Goal: Task Accomplishment & Management: Manage account settings

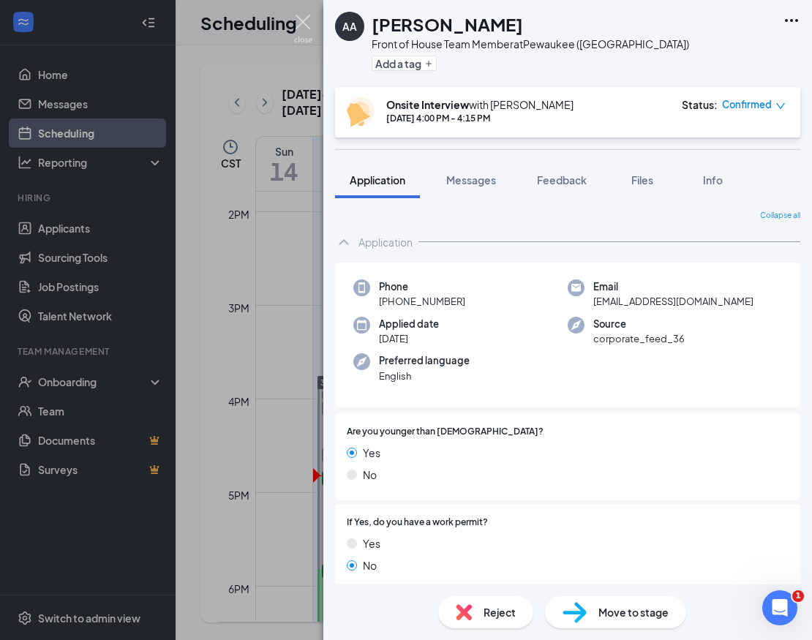
click at [308, 25] on img at bounding box center [303, 29] width 18 height 29
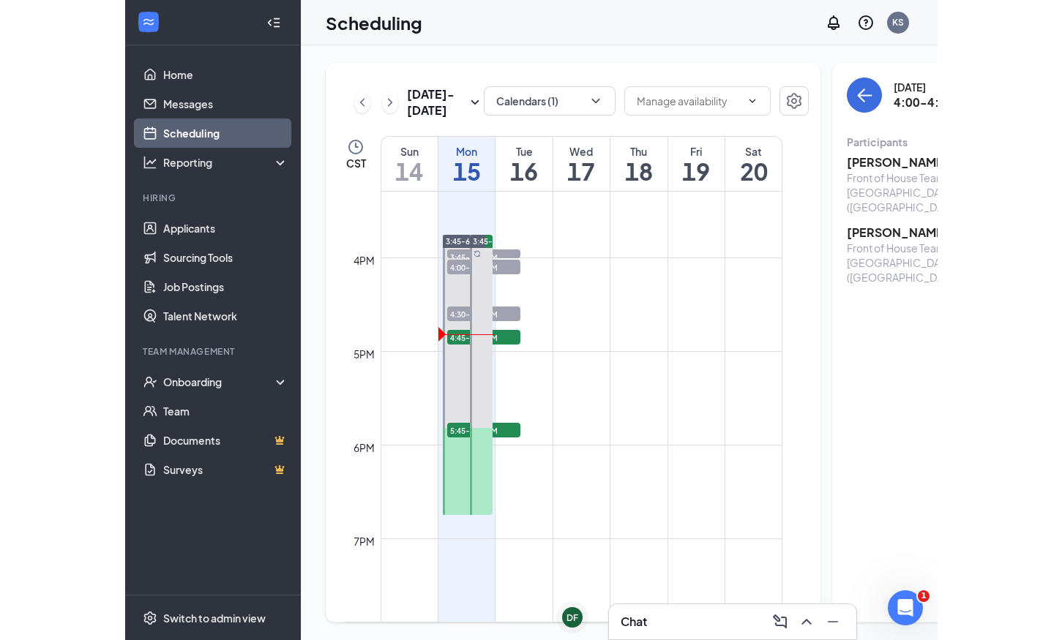
scroll to position [1435, 0]
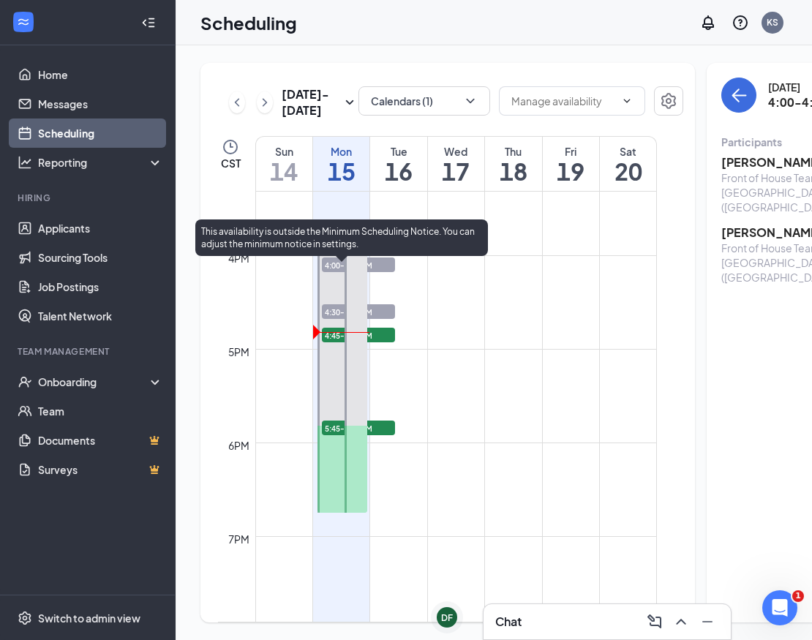
click at [382, 435] on span "5:45-6:00 PM" at bounding box center [358, 428] width 73 height 15
click at [385, 342] on span "4:45-5:00 PM" at bounding box center [358, 335] width 73 height 15
click at [388, 435] on span "5:45-6:00 PM" at bounding box center [358, 428] width 73 height 15
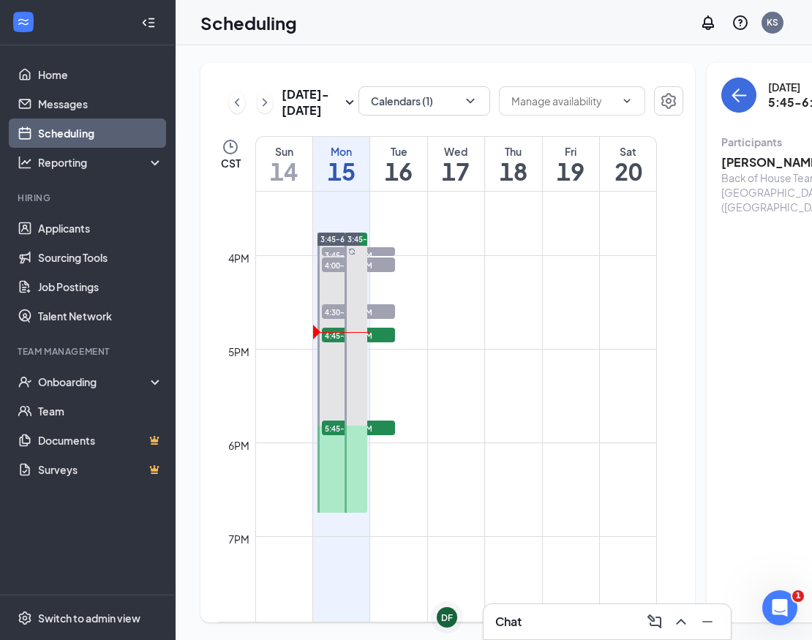
click at [386, 342] on span "4:45-5:00 PM" at bounding box center [358, 335] width 73 height 15
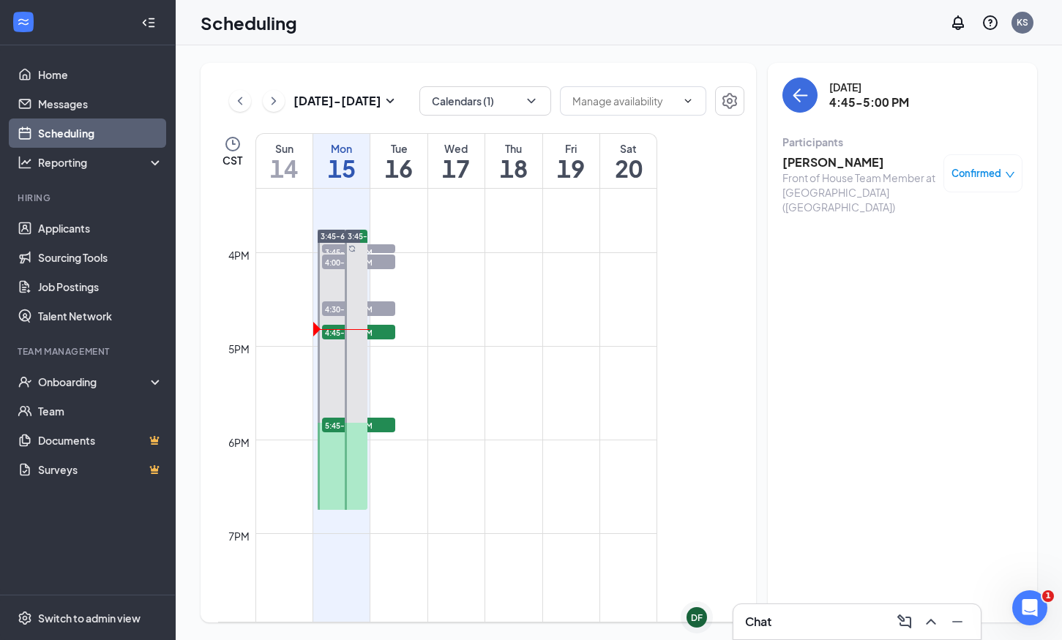
click at [811, 160] on h3 "[PERSON_NAME]" at bounding box center [859, 162] width 154 height 16
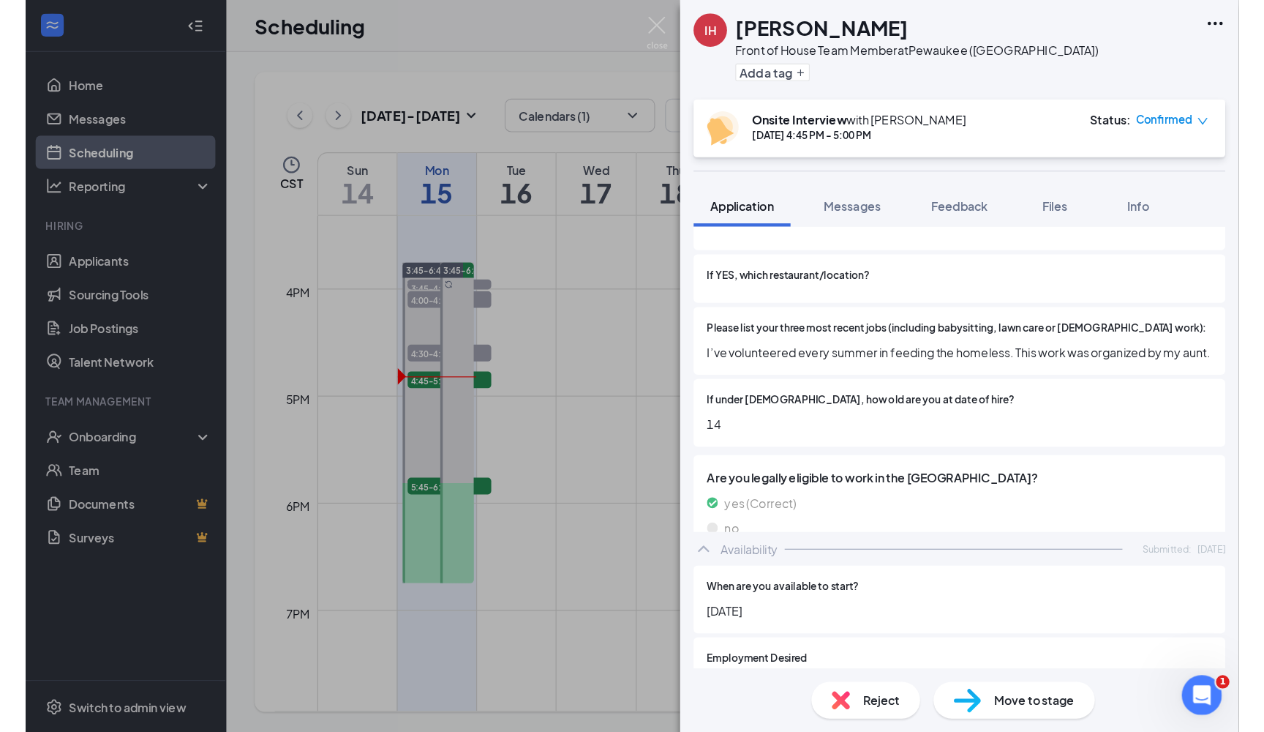
scroll to position [478, 0]
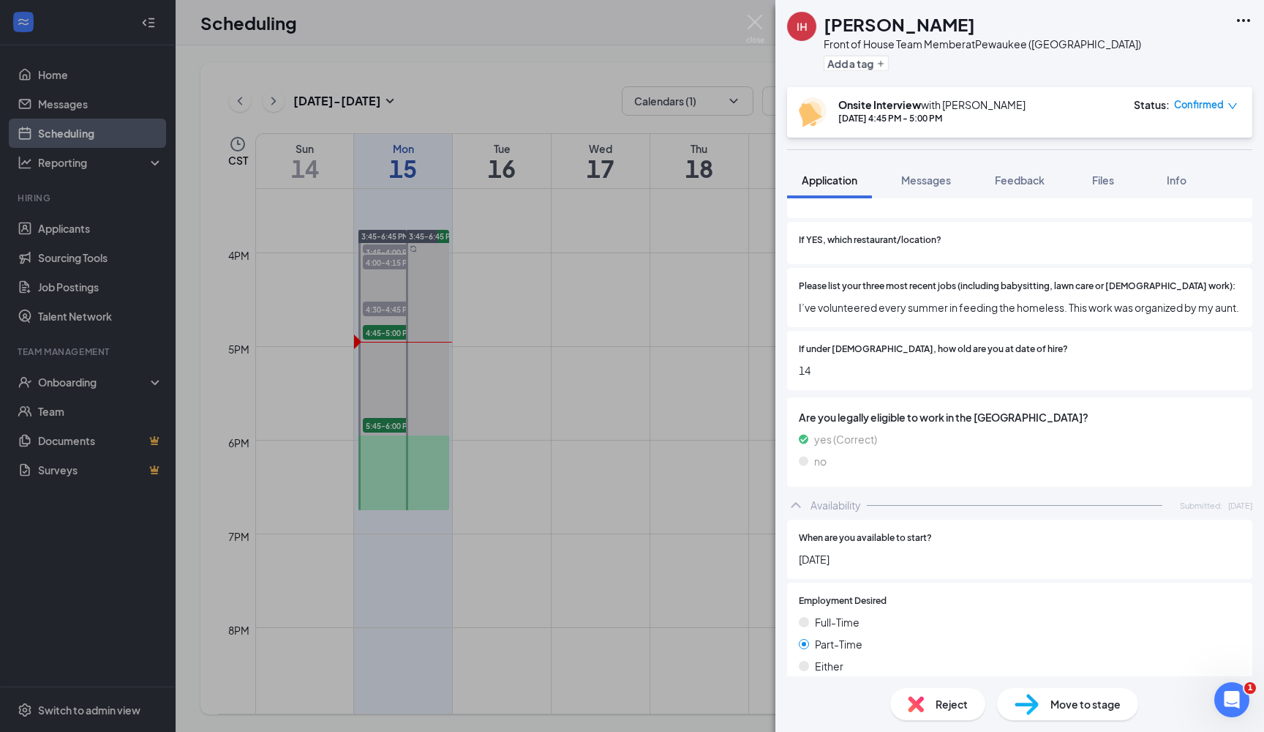
click at [611, 272] on div "IH [PERSON_NAME] Front of House Team Member at [GEOGRAPHIC_DATA] ([GEOGRAPHIC_D…" at bounding box center [632, 366] width 1264 height 732
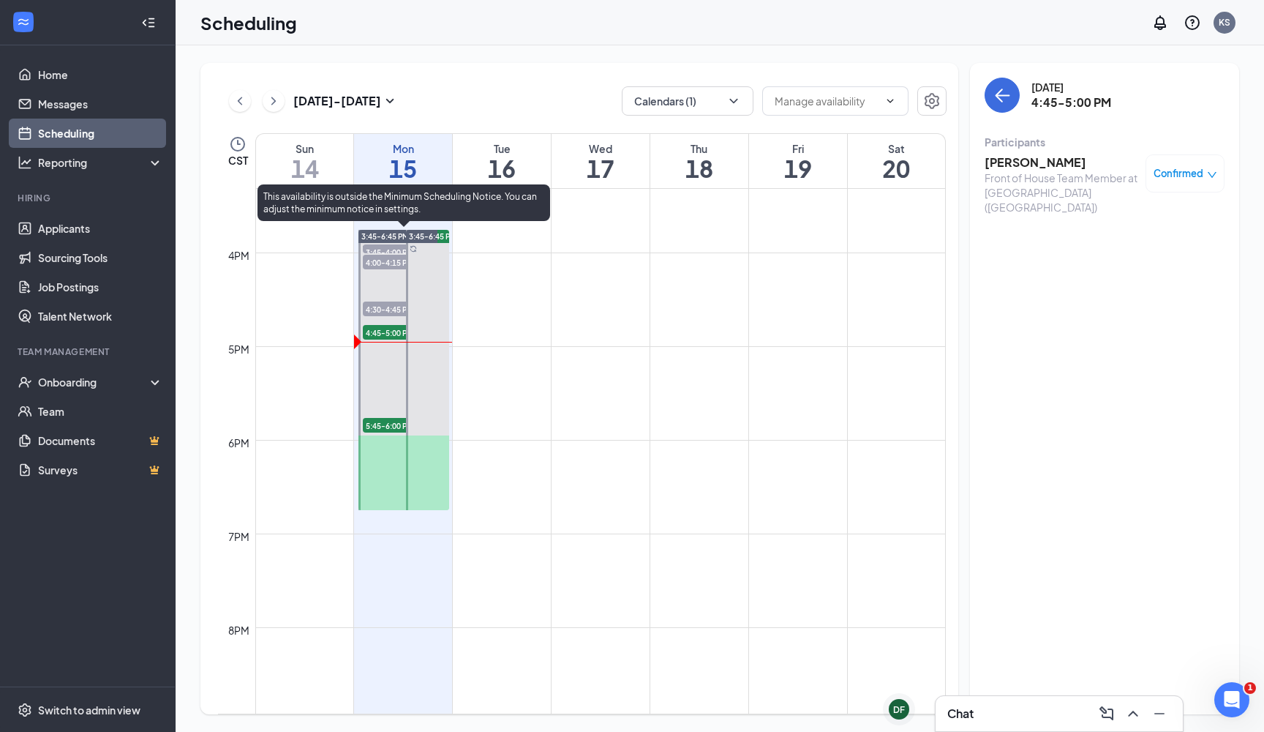
click at [397, 337] on span "4:45-5:00 PM" at bounding box center [399, 332] width 73 height 15
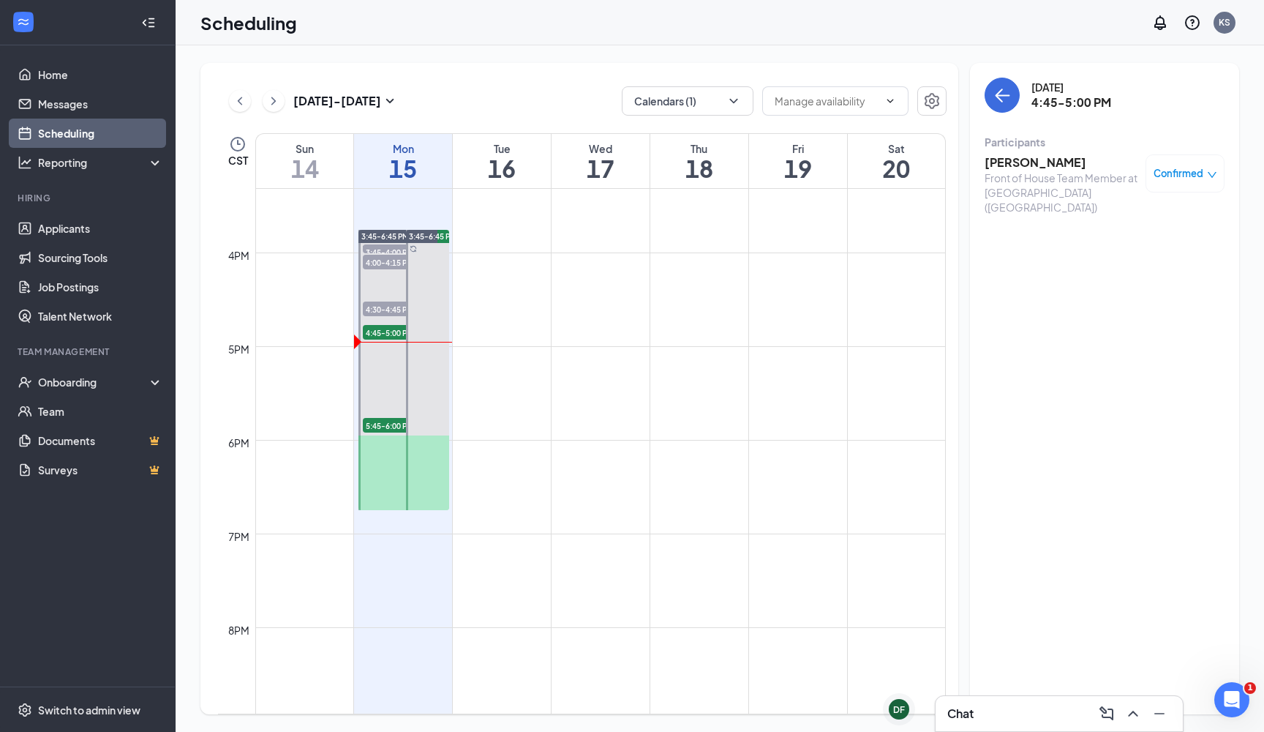
click at [812, 187] on div "Confirmed" at bounding box center [1185, 173] width 79 height 38
click at [812, 176] on span "Confirmed" at bounding box center [1179, 173] width 50 height 15
click at [812, 252] on span "Mark complete" at bounding box center [1138, 247] width 73 height 16
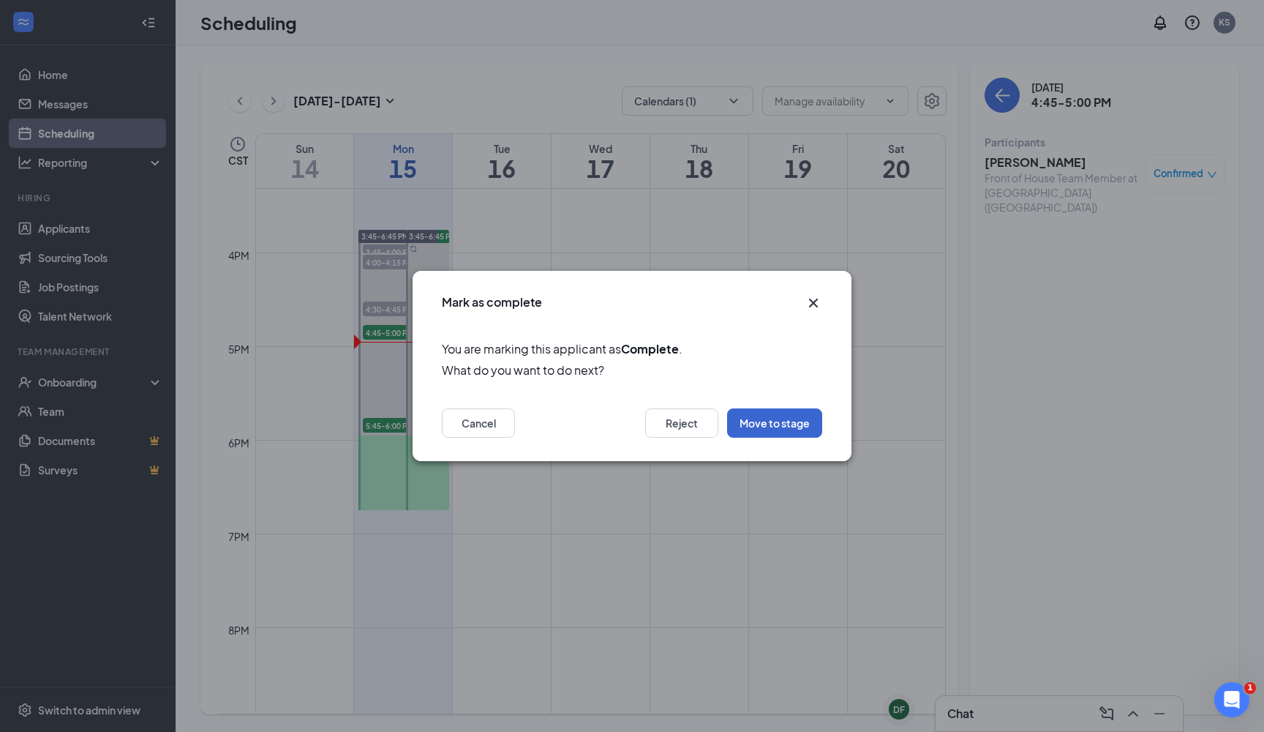
click at [797, 419] on button "Move to stage" at bounding box center [774, 422] width 95 height 29
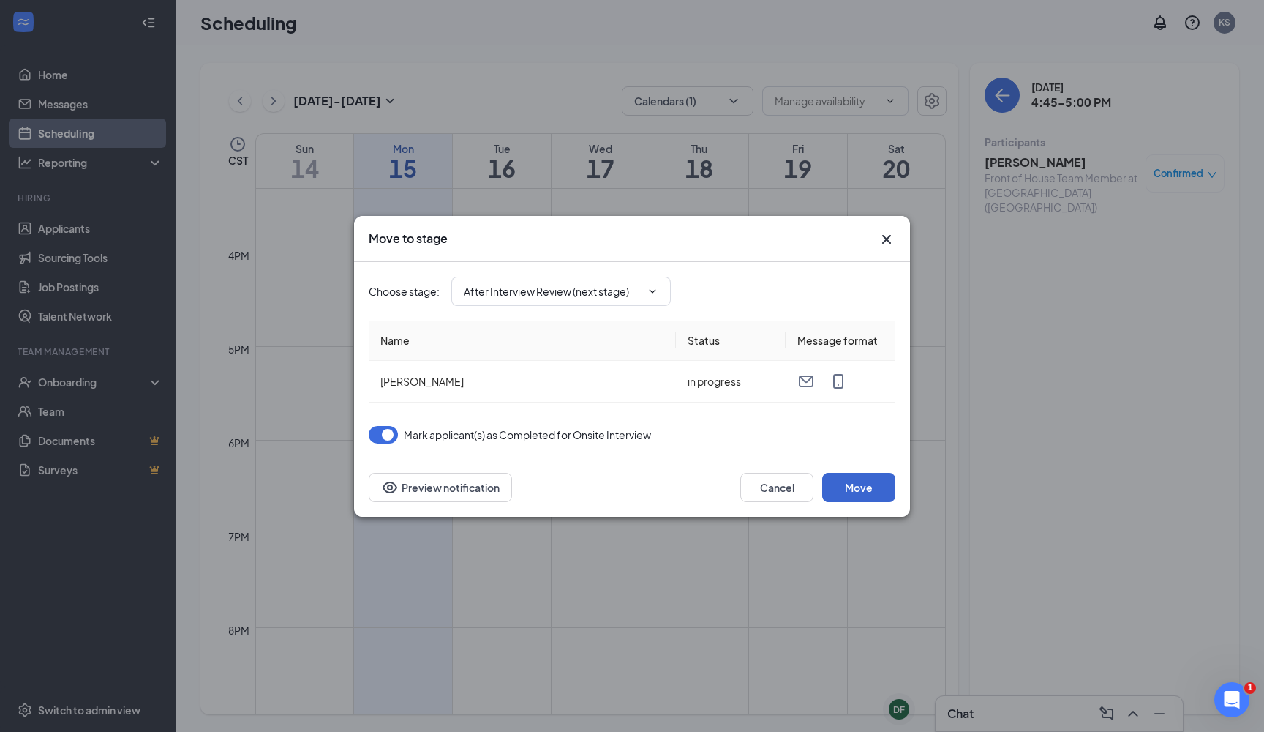
click at [812, 476] on button "Move" at bounding box center [858, 487] width 73 height 29
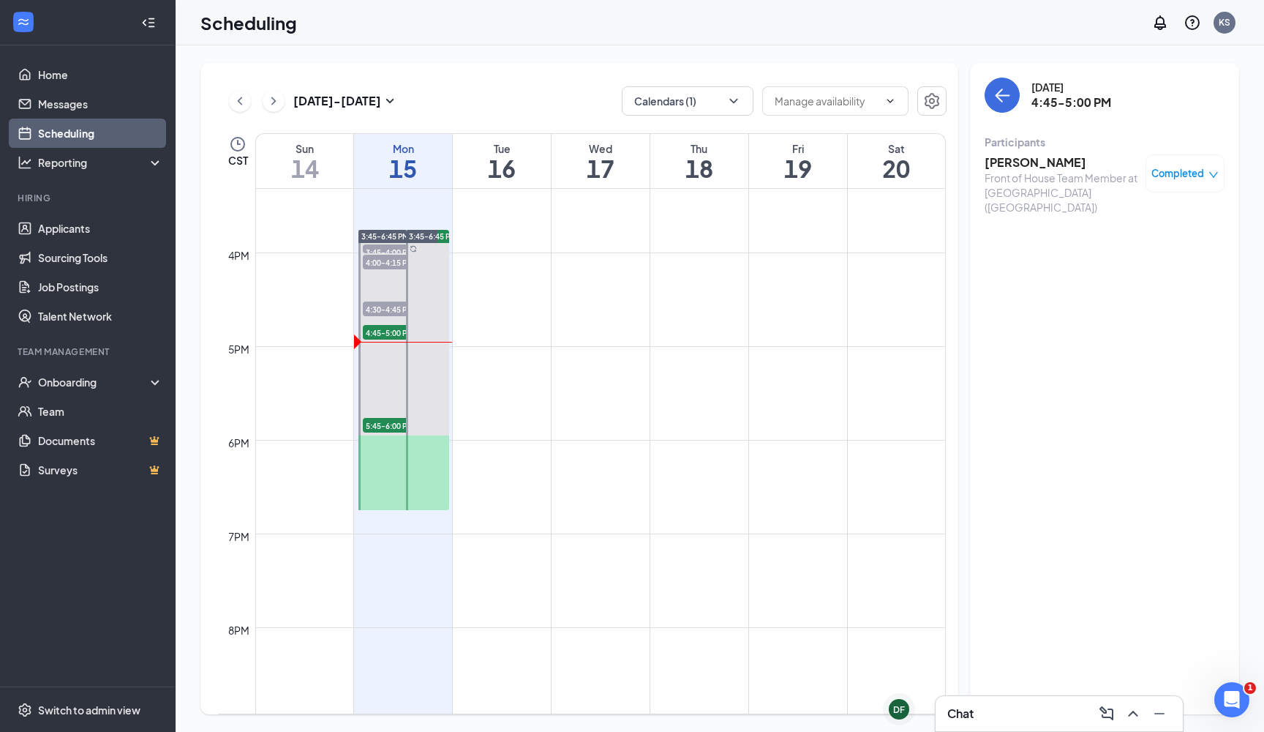
click at [812, 640] on div "DF" at bounding box center [899, 709] width 12 height 12
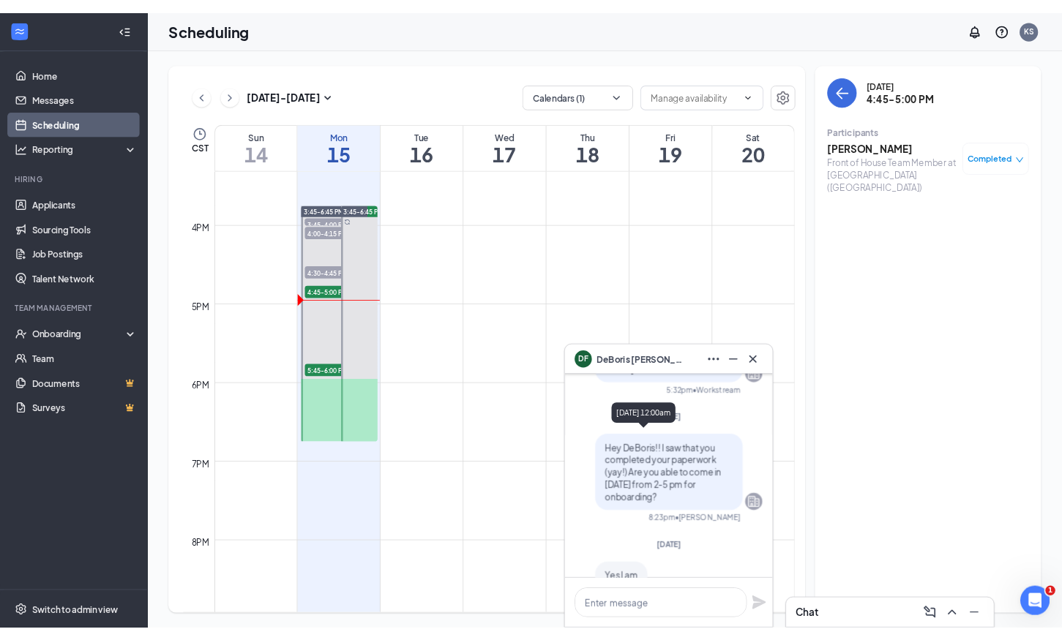
scroll to position [-280, 0]
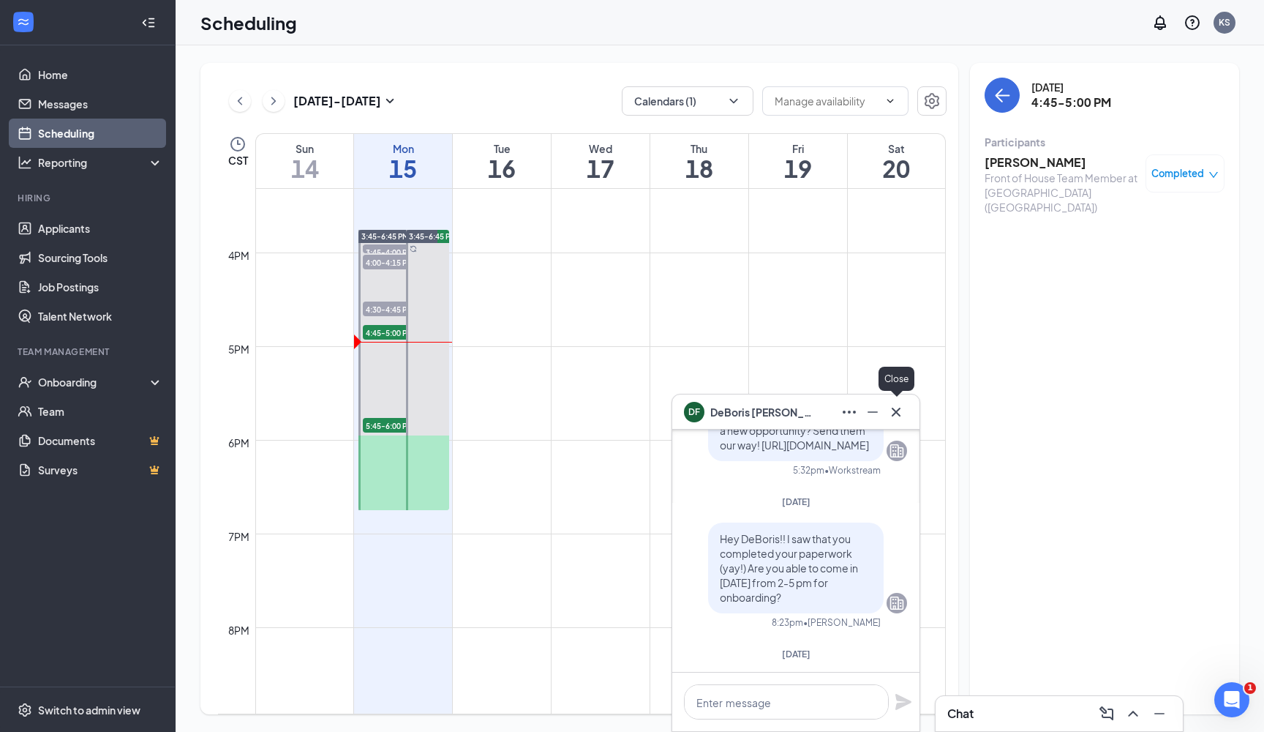
click at [812, 410] on icon "Cross" at bounding box center [896, 411] width 9 height 9
